Goal: Task Accomplishment & Management: Use online tool/utility

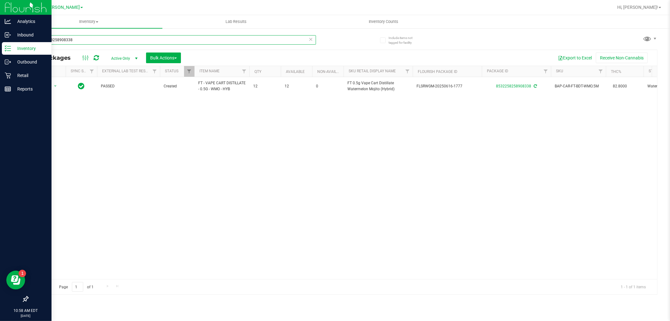
drag, startPoint x: 111, startPoint y: 36, endPoint x: 0, endPoint y: 42, distance: 111.0
click at [0, 42] on div "Analytics Inbound Inventory Outbound Retail Reports 10:58 AM EDT [DATE] 09/26 […" at bounding box center [335, 160] width 670 height 321
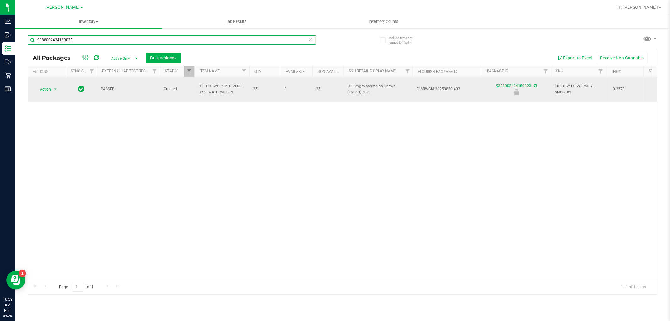
type input "9388002434189023"
drag, startPoint x: 237, startPoint y: 95, endPoint x: 189, endPoint y: 88, distance: 49.0
copy tr "HT - CHEWS - 5MG - 20CT - HYB - WATERMELON"
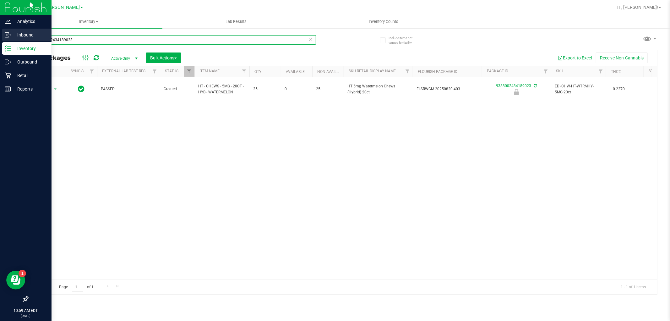
drag, startPoint x: 80, startPoint y: 41, endPoint x: 7, endPoint y: 39, distance: 73.2
click at [7, 39] on div "Analytics Inbound Inventory Outbound Retail Reports 10:59 AM EDT [DATE] 09/26 […" at bounding box center [335, 160] width 670 height 321
paste input "HT - CHEWS - 5MG - 20CT - HYB - WATERMELON"
type input "HT - CHEWS - 5MG - 20CT - HYB - WATERMELON"
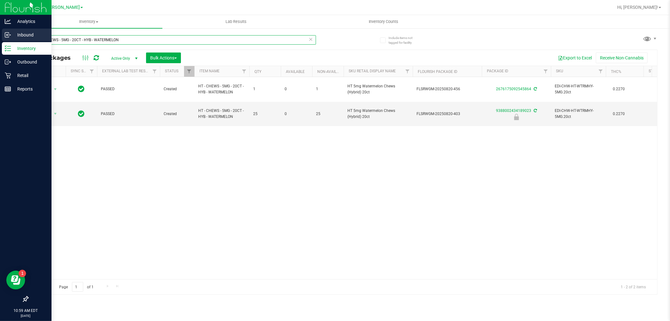
drag, startPoint x: 135, startPoint y: 38, endPoint x: 0, endPoint y: 33, distance: 135.5
click at [0, 33] on div "Analytics Inbound Inventory Outbound Retail Reports 10:59 AM EDT [DATE] 09/26 […" at bounding box center [335, 160] width 670 height 321
type input "9388002434189023"
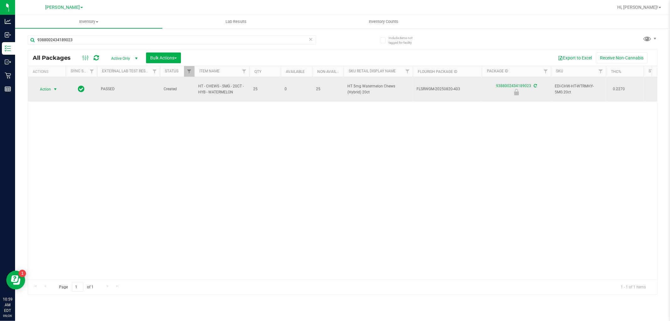
click at [52, 90] on span "select" at bounding box center [56, 89] width 8 height 9
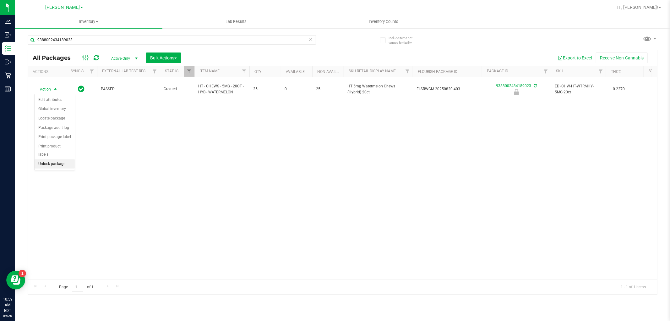
click at [56, 163] on li "Unlock package" at bounding box center [55, 163] width 40 height 9
